Goal: Task Accomplishment & Management: Manage account settings

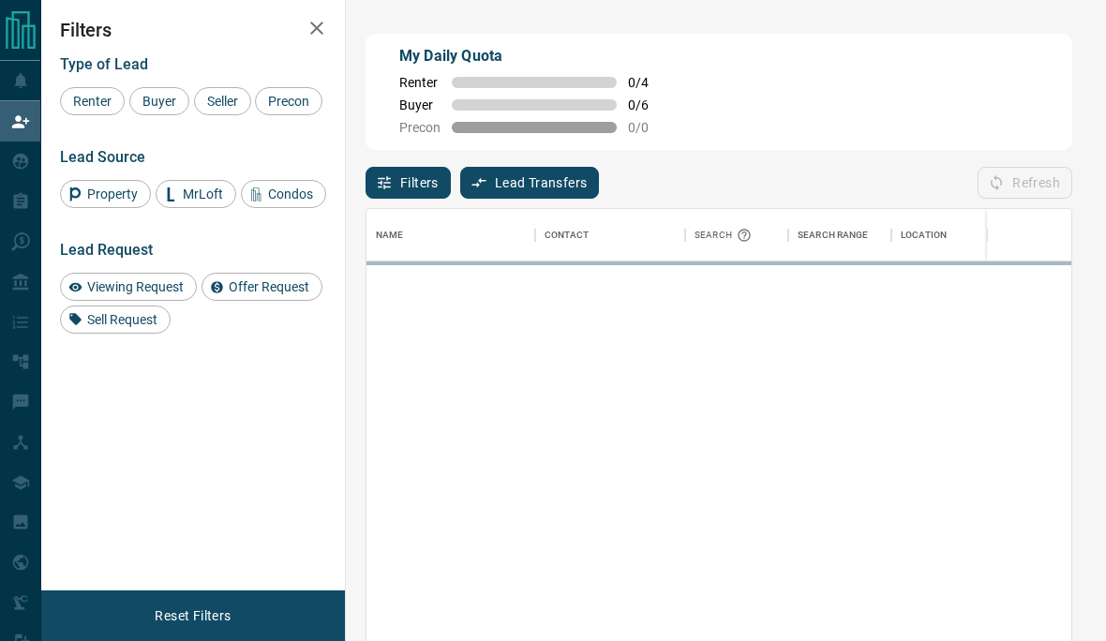
scroll to position [548, 705]
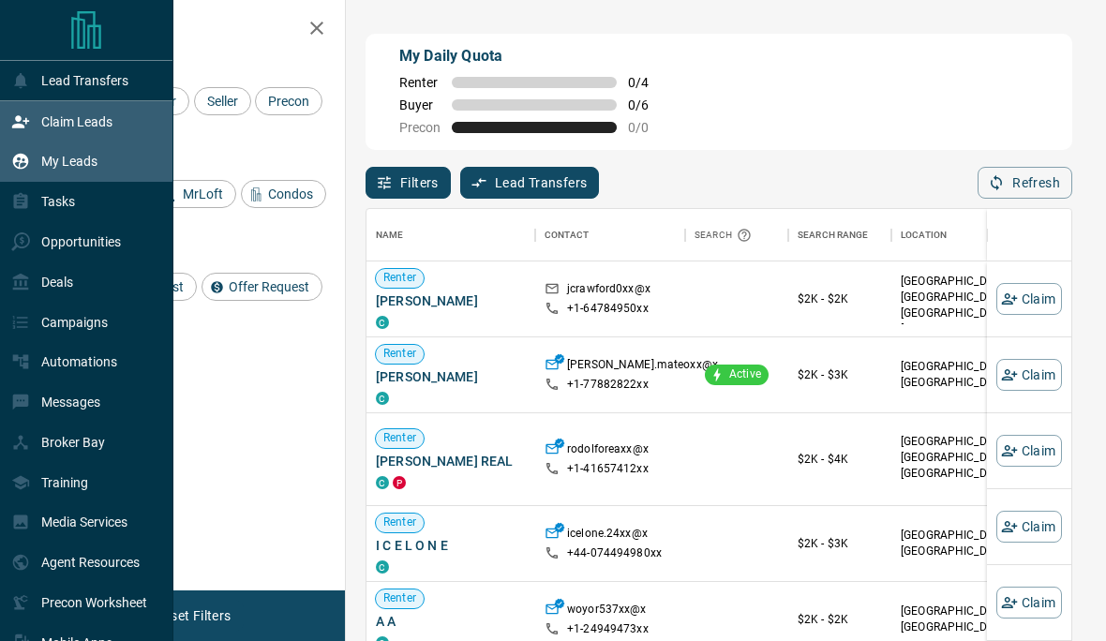
click at [23, 167] on icon at bounding box center [20, 161] width 19 height 19
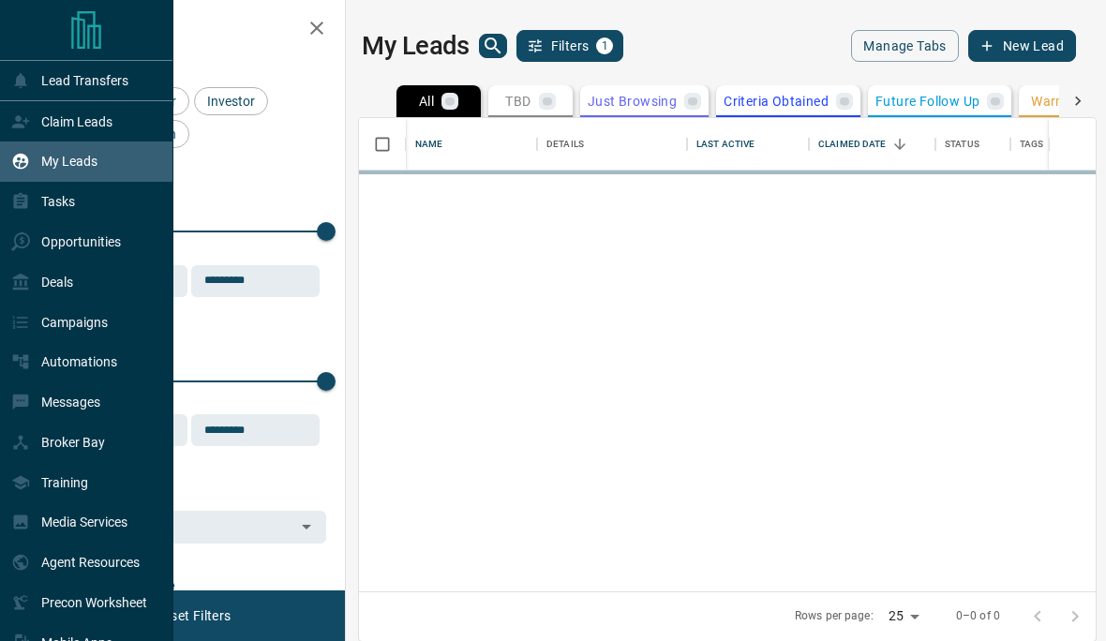
scroll to position [554, 737]
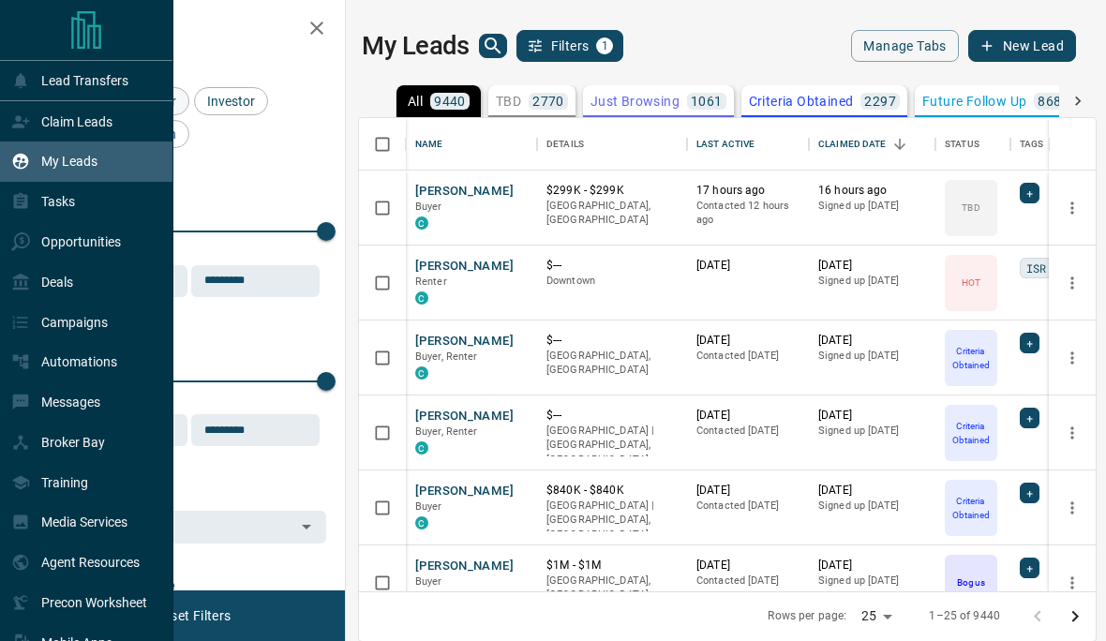
click at [142, 102] on div "Lead Transfers Claim Leads My Leads Tasks Opportunities Deals Campaigns Automat…" at bounding box center [553, 320] width 1106 height 640
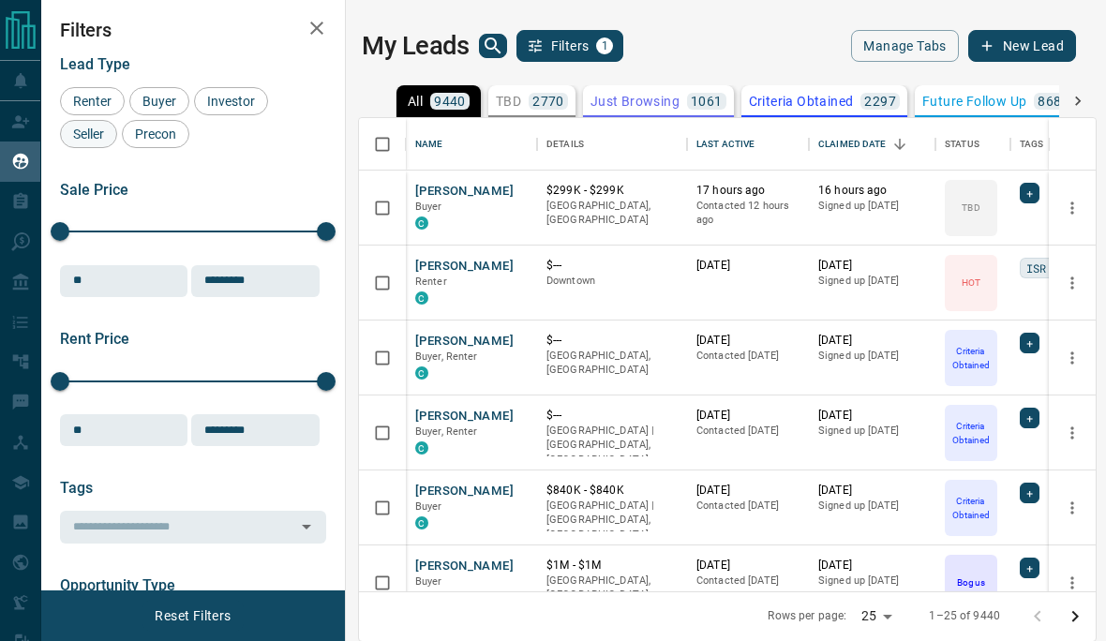
click at [72, 138] on span "Seller" at bounding box center [89, 134] width 44 height 15
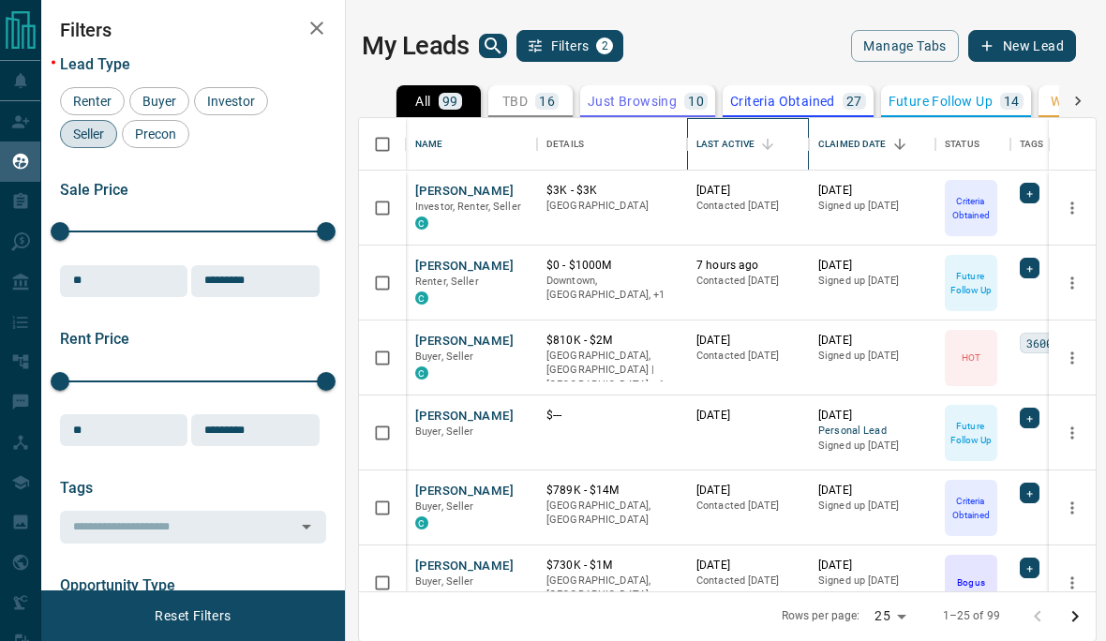
click at [741, 142] on div "Last Active" at bounding box center [725, 144] width 58 height 52
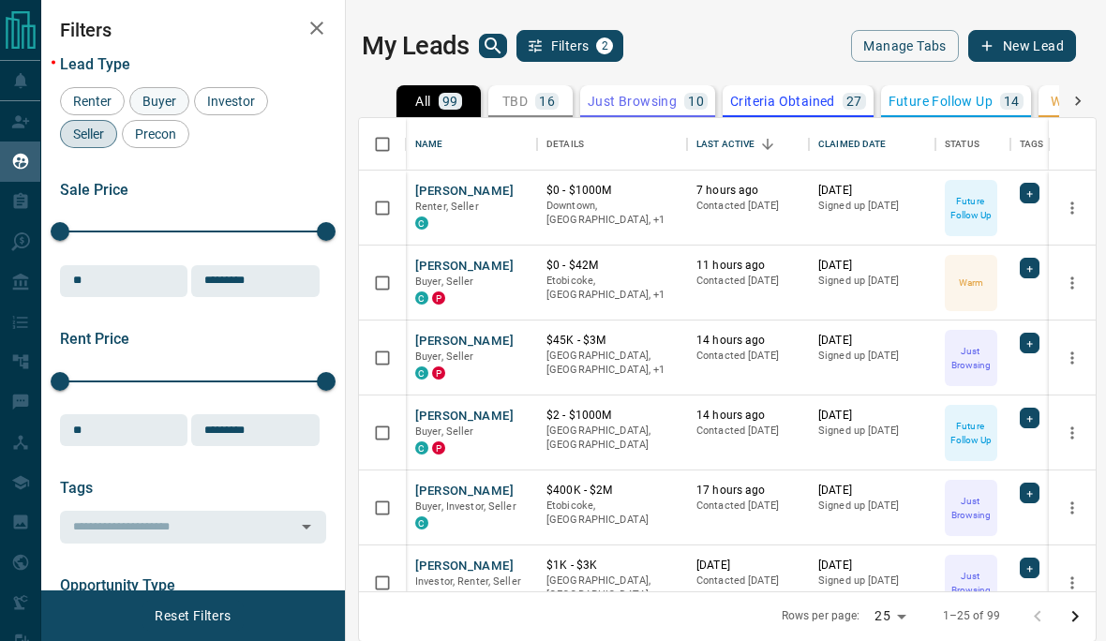
click at [157, 107] on span "Buyer" at bounding box center [159, 101] width 47 height 15
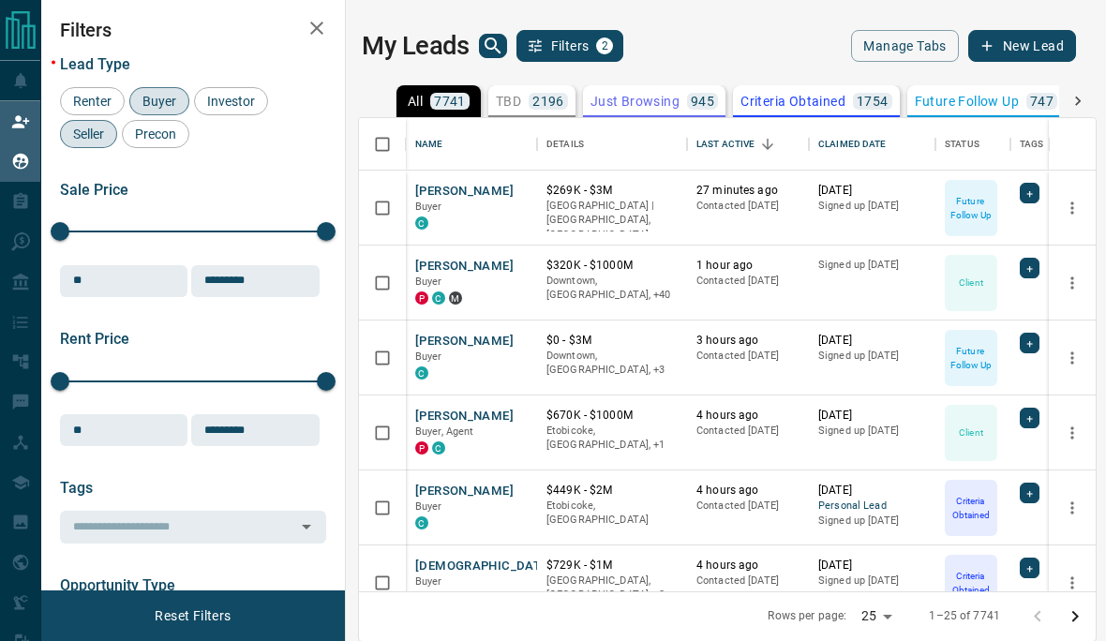
click at [23, 129] on icon at bounding box center [20, 121] width 19 height 19
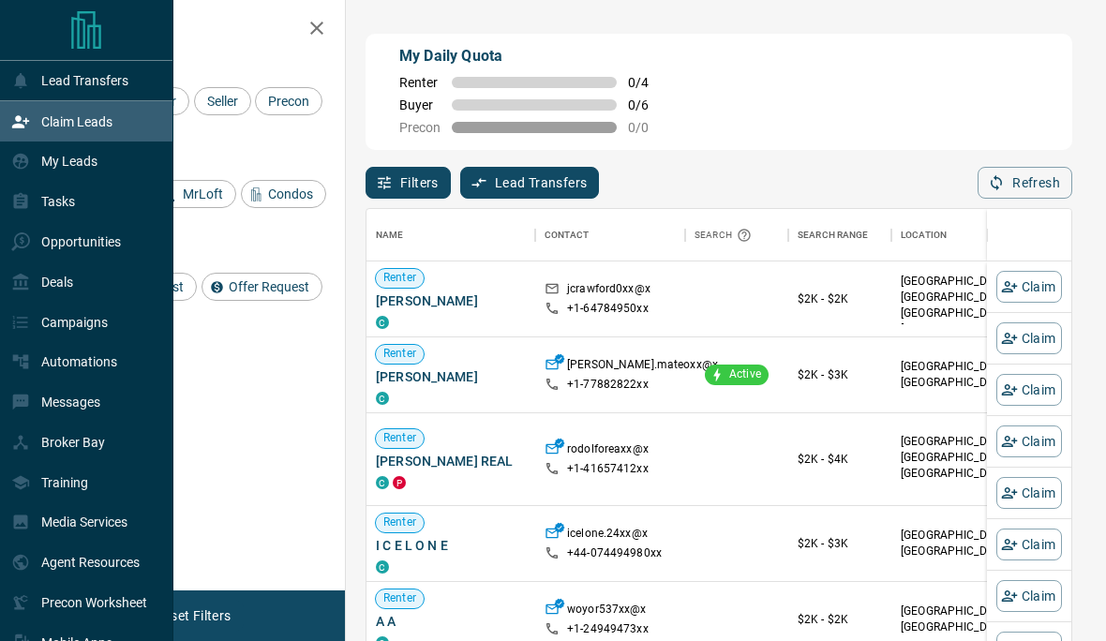
scroll to position [1, 1]
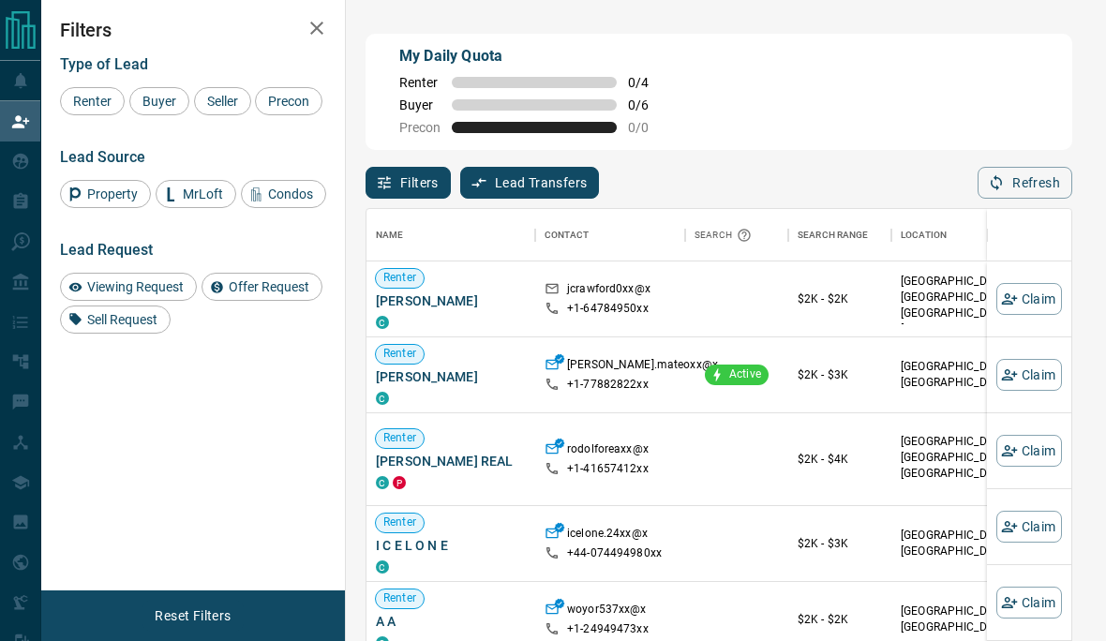
click at [141, 126] on div "Type of Lead Renter Buyer Seller Precon Lead Source Property MrLoft Condos Lead…" at bounding box center [193, 187] width 266 height 292
click at [162, 106] on span "Buyer" at bounding box center [159, 101] width 47 height 15
click at [222, 99] on span "Seller" at bounding box center [223, 101] width 44 height 15
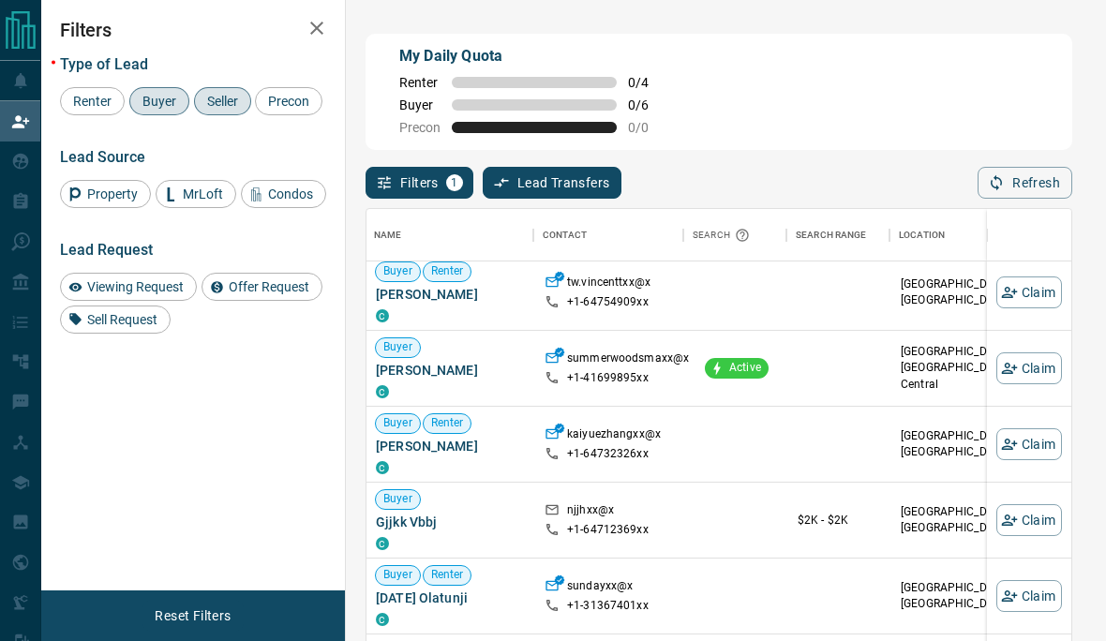
scroll to position [6, 0]
click at [1030, 376] on button "Claim" at bounding box center [1029, 369] width 66 height 32
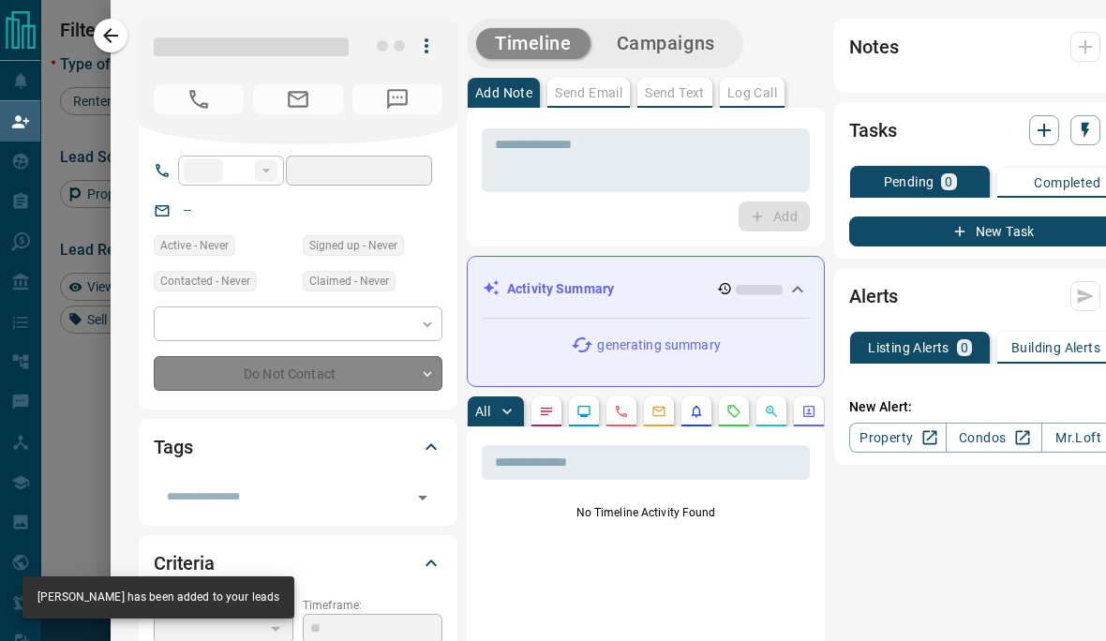
type input "**"
type input "**********"
type input "**"
type input "*"
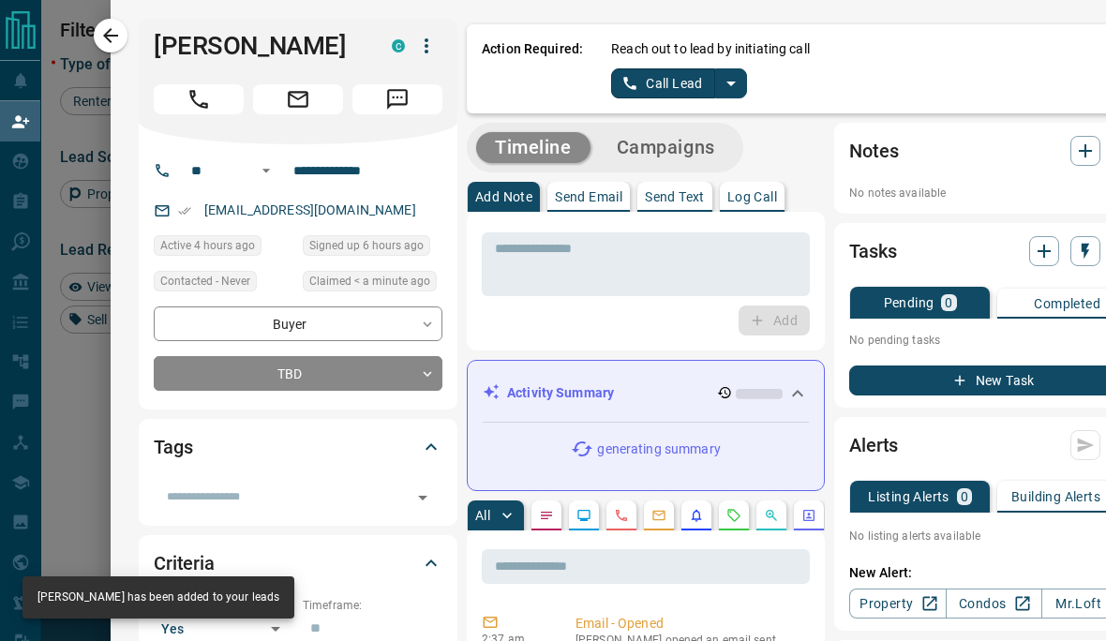
click at [739, 83] on icon "split button" at bounding box center [731, 83] width 22 height 22
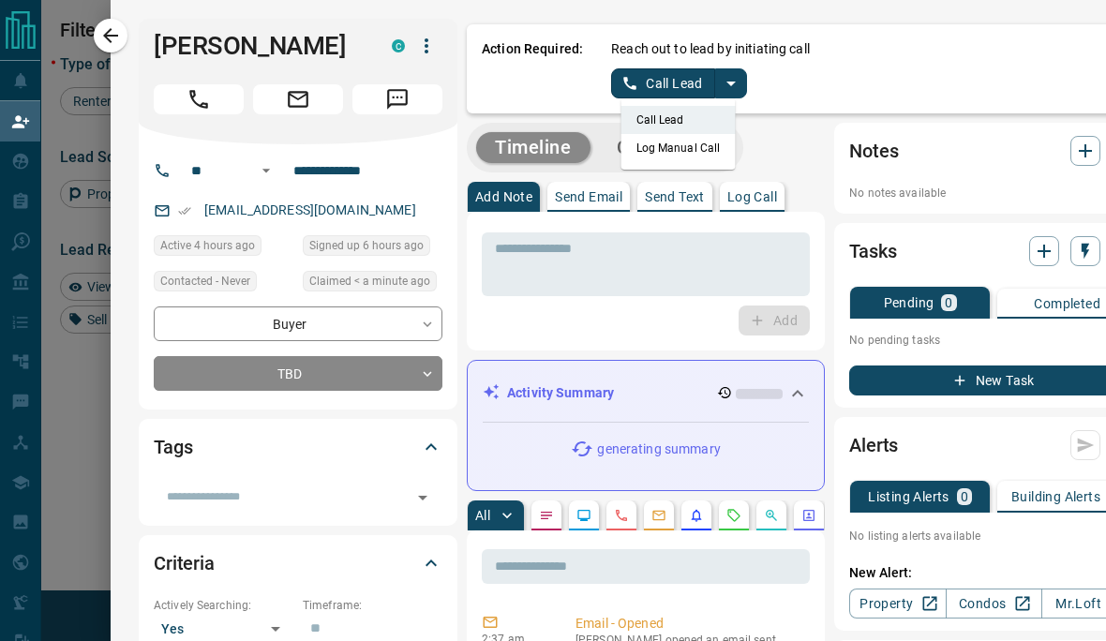
click at [694, 155] on li "Log Manual Call" at bounding box center [678, 148] width 114 height 28
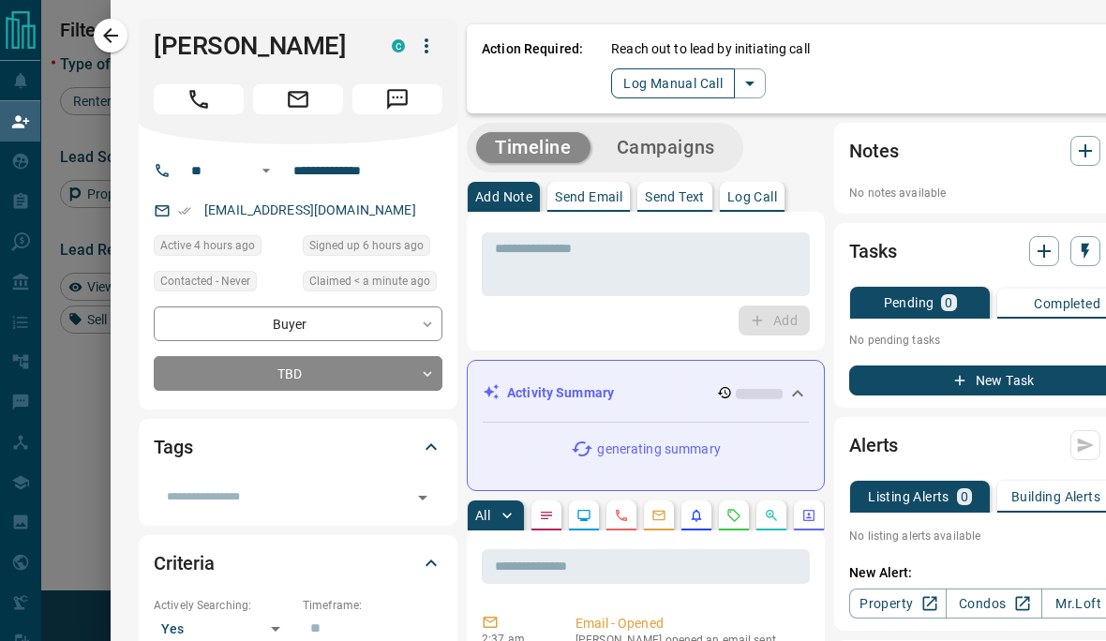
click at [695, 78] on button "Log Manual Call" at bounding box center [673, 83] width 124 height 30
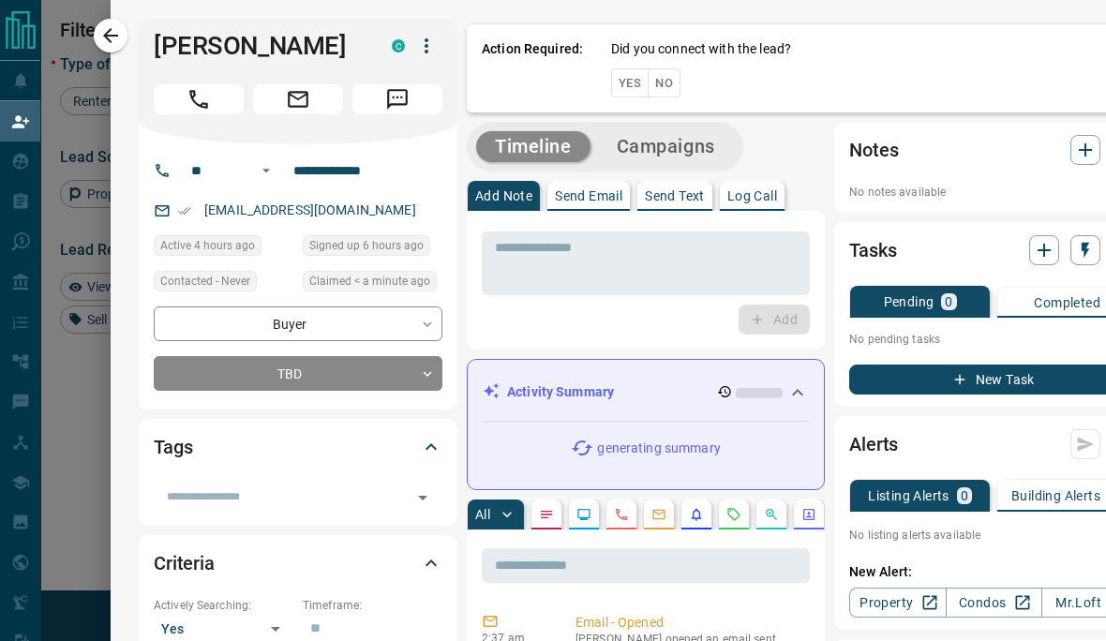
click at [636, 82] on button "Yes" at bounding box center [629, 82] width 37 height 29
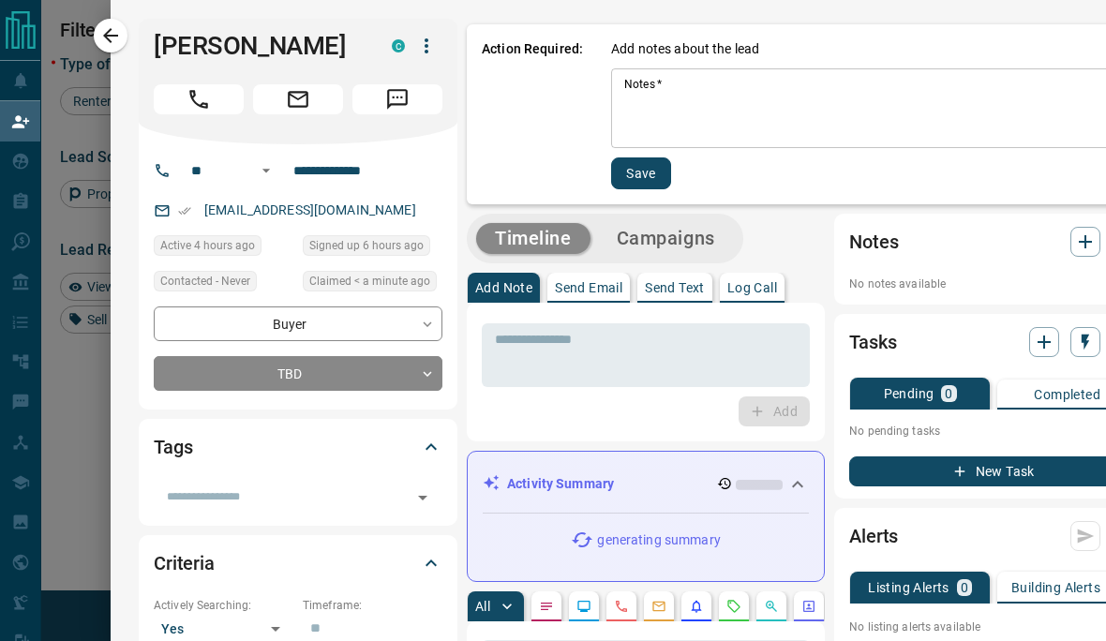
click at [758, 62] on div "Add notes about the lead Notes   * * Notes   * Save" at bounding box center [874, 114] width 527 height 150
click at [785, 112] on textarea "Notes   *" at bounding box center [874, 109] width 501 height 64
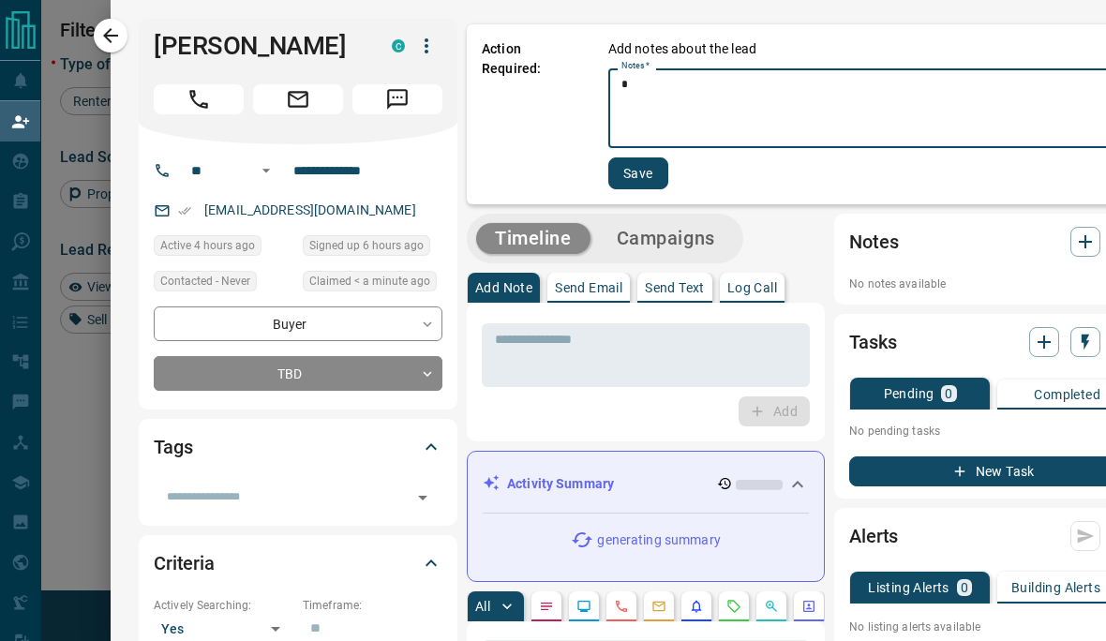
type textarea "*"
click at [640, 159] on button "Save" at bounding box center [638, 173] width 60 height 32
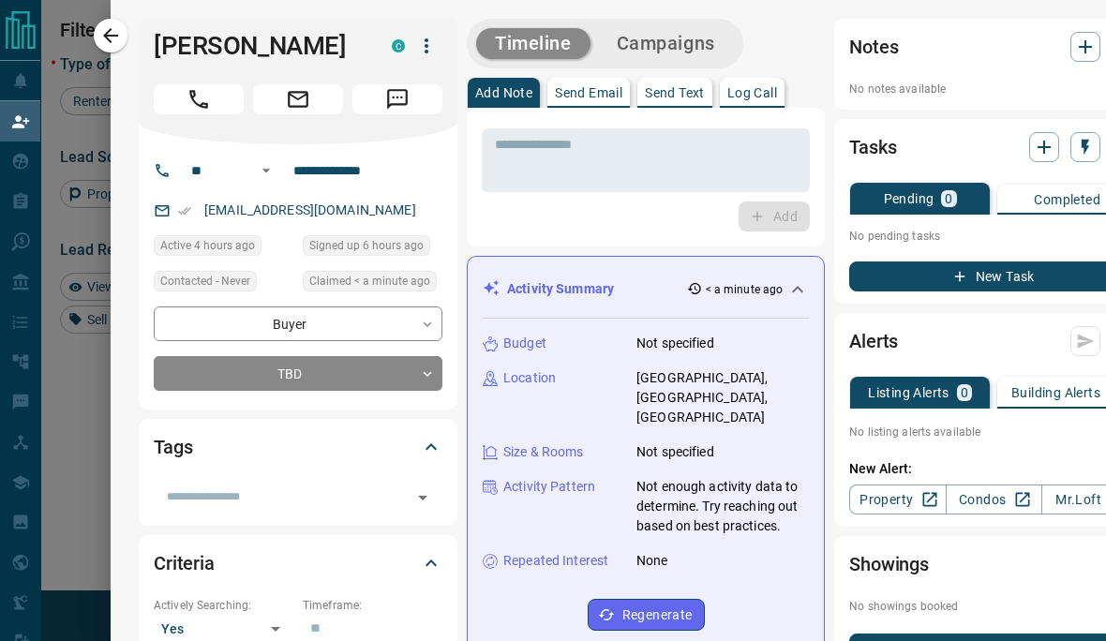
click at [998, 281] on button "New Task" at bounding box center [993, 277] width 289 height 30
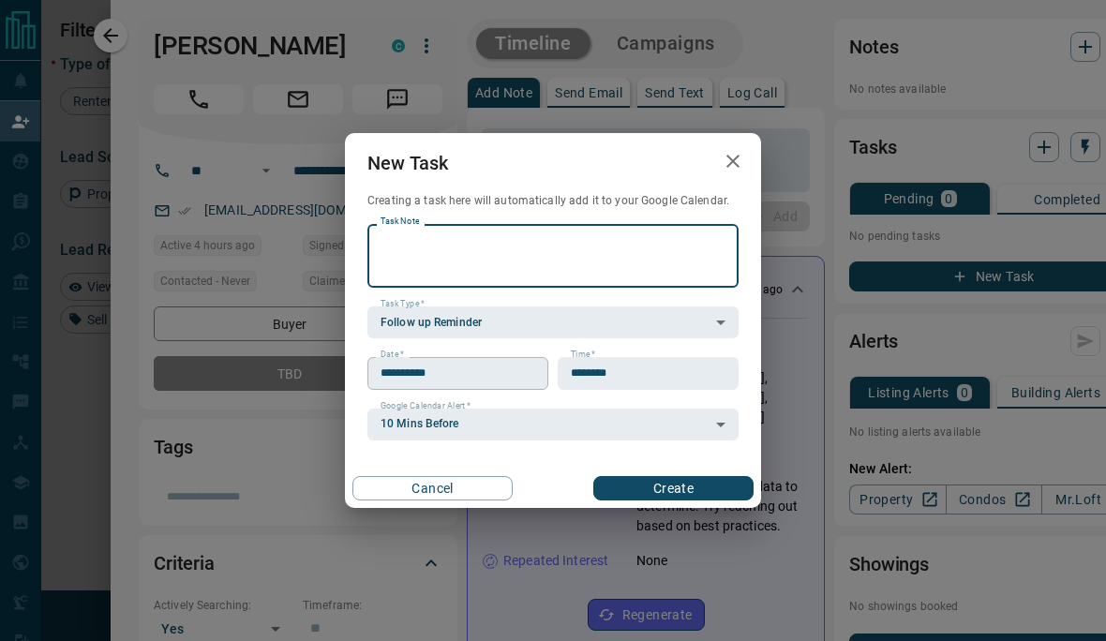
click at [495, 369] on input "**********" at bounding box center [451, 373] width 168 height 32
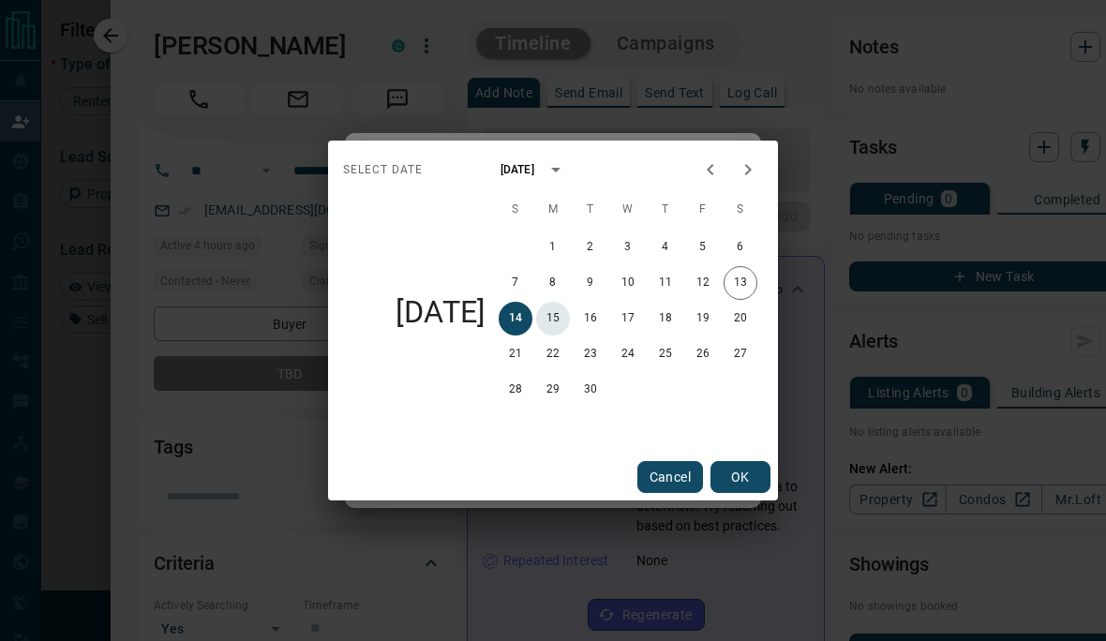
click at [556, 323] on button "15" at bounding box center [553, 319] width 34 height 34
type input "**********"
click at [744, 477] on button "OK" at bounding box center [740, 477] width 60 height 32
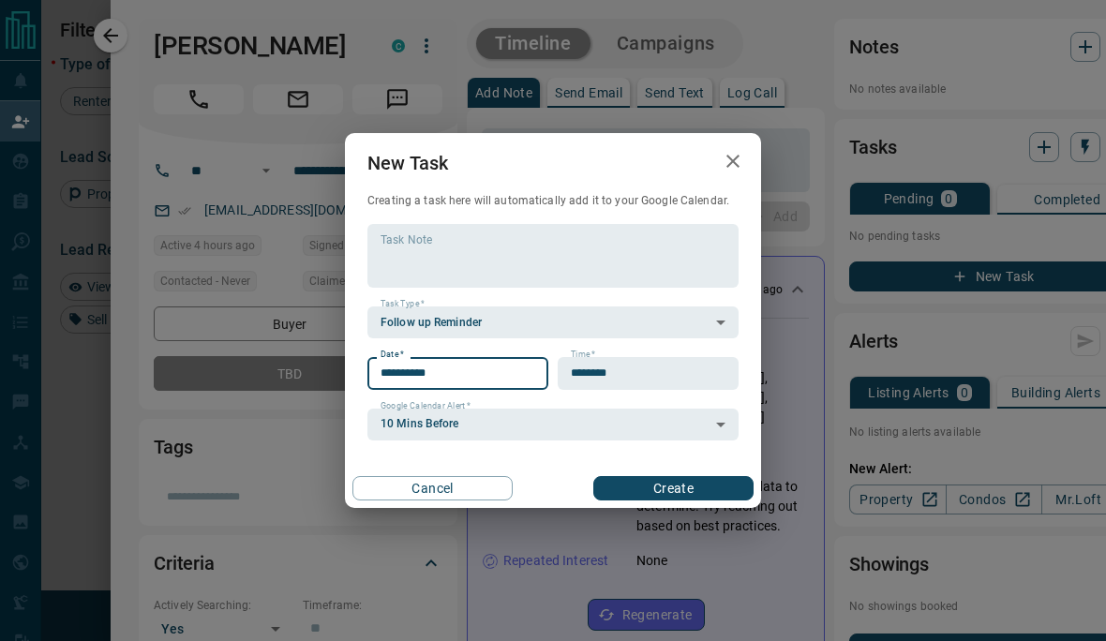
click at [718, 487] on button "Create" at bounding box center [673, 488] width 160 height 24
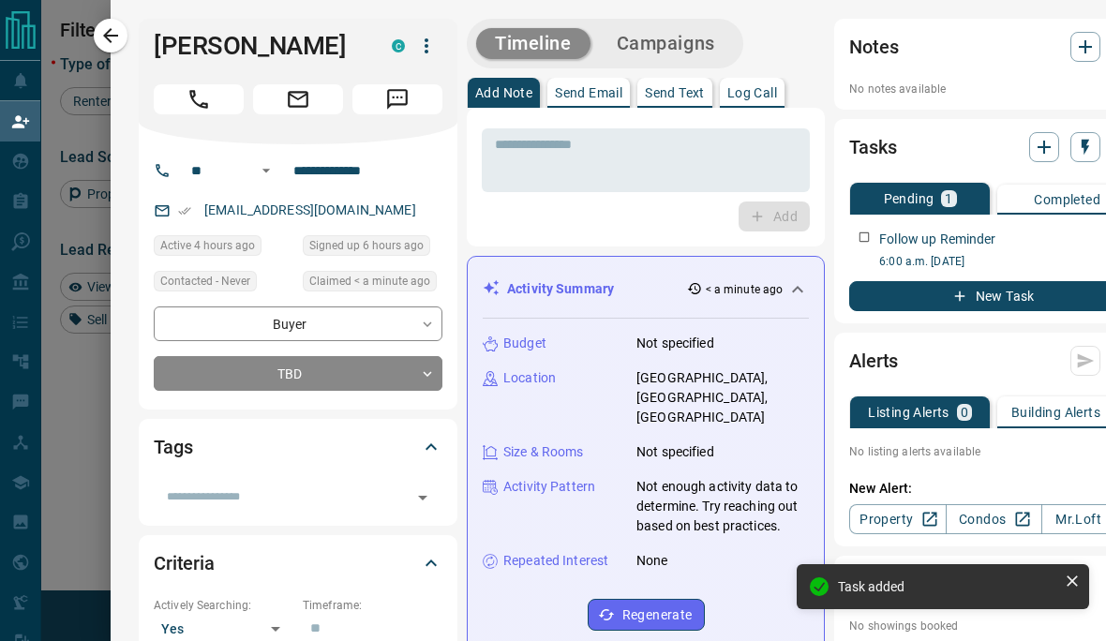
click at [88, 452] on div at bounding box center [553, 320] width 1106 height 641
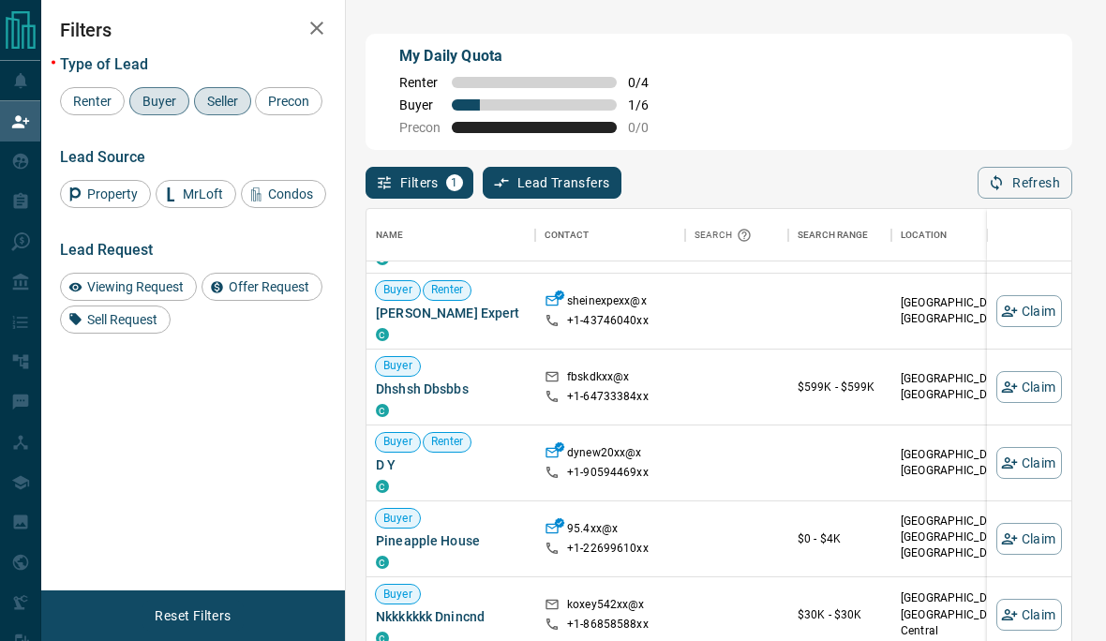
scroll to position [1902, -5]
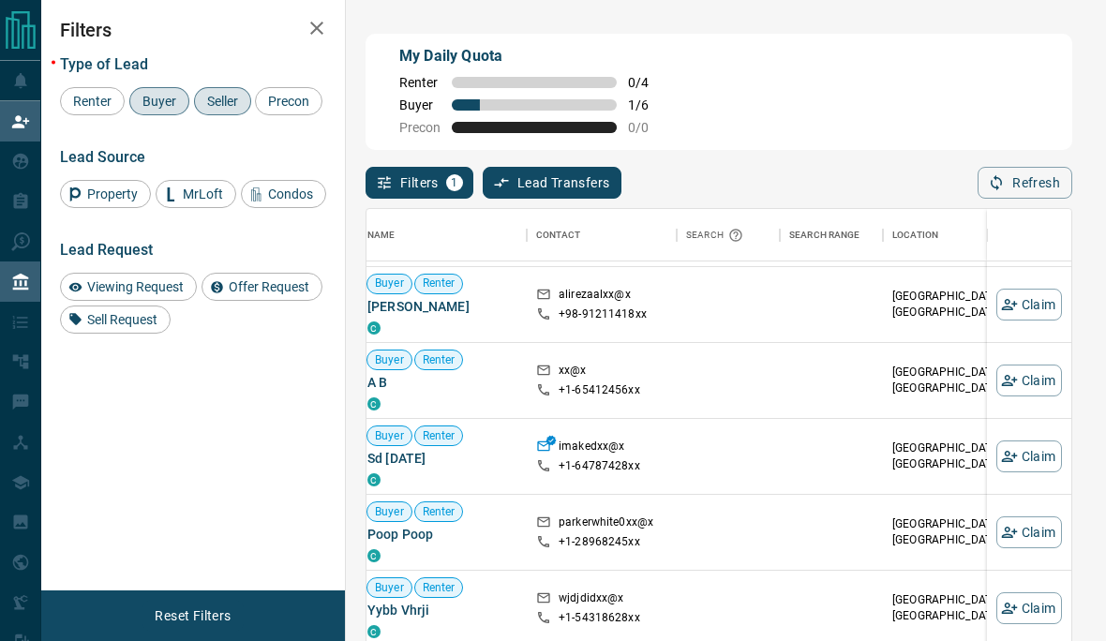
click at [19, 291] on icon at bounding box center [21, 282] width 16 height 17
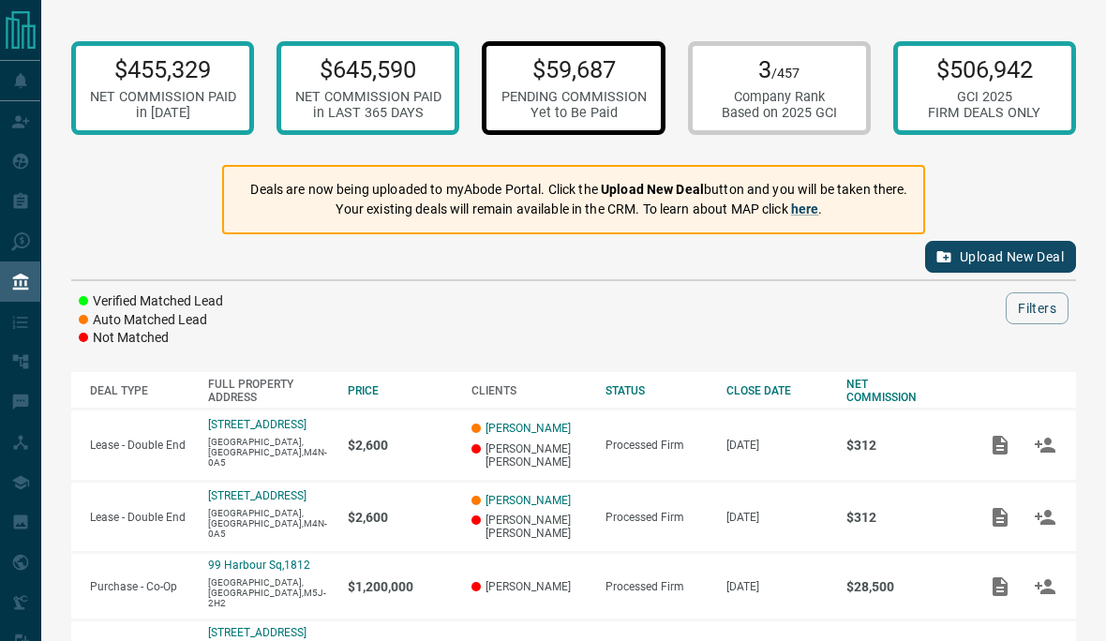
click at [579, 100] on div "PENDING COMMISSION" at bounding box center [573, 97] width 145 height 16
click at [590, 72] on p "$59,687" at bounding box center [573, 69] width 145 height 28
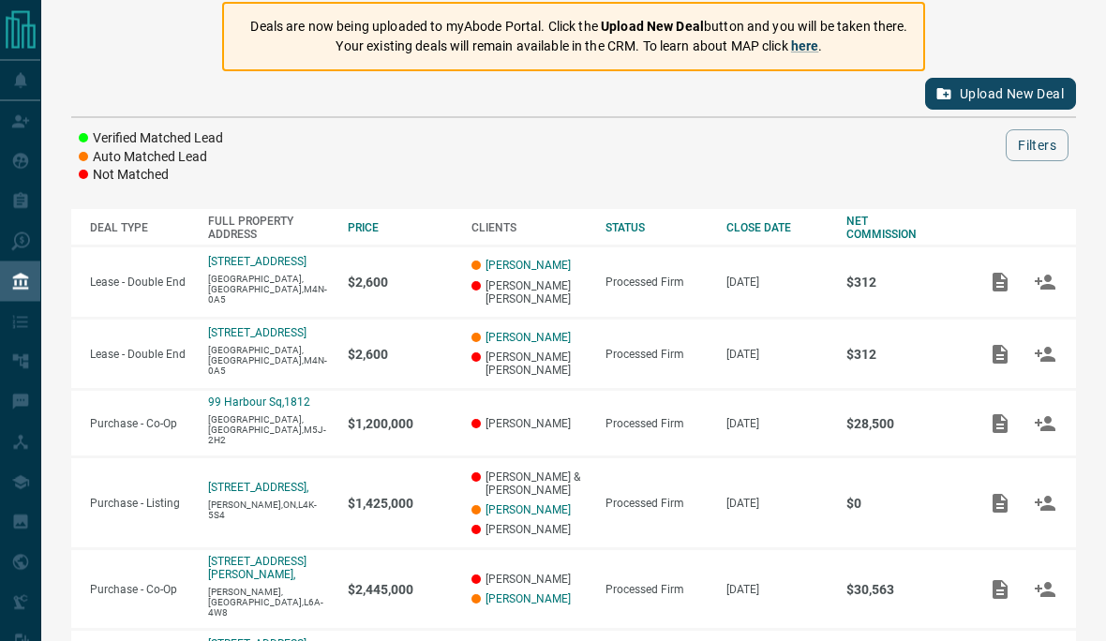
scroll to position [163, 0]
